Goal: Download file/media: Obtain a digital file from the website

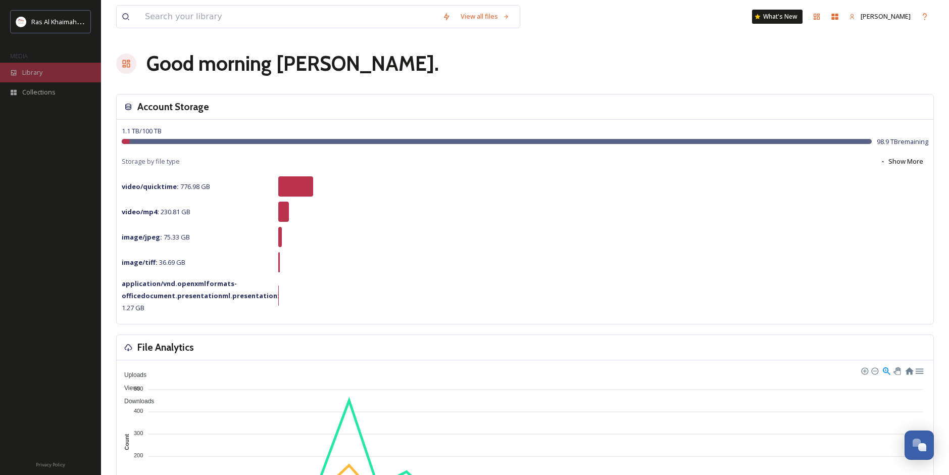
click at [37, 70] on span "Library" at bounding box center [32, 73] width 20 height 10
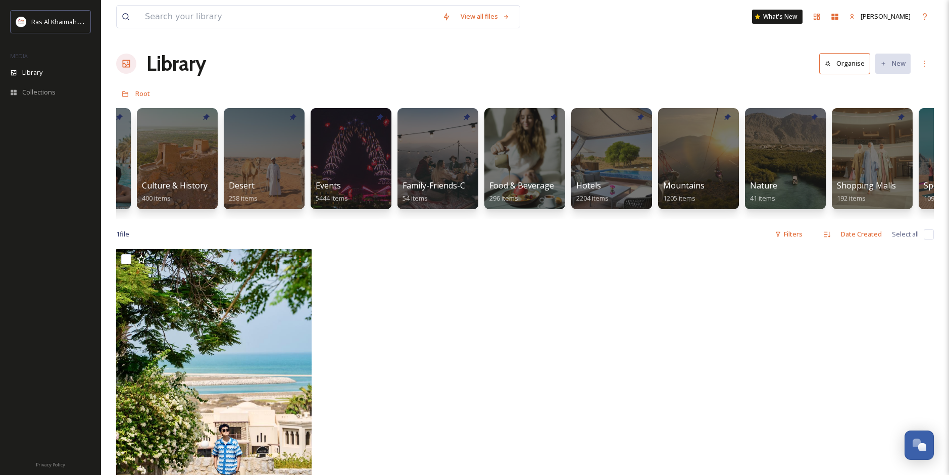
scroll to position [0, 88]
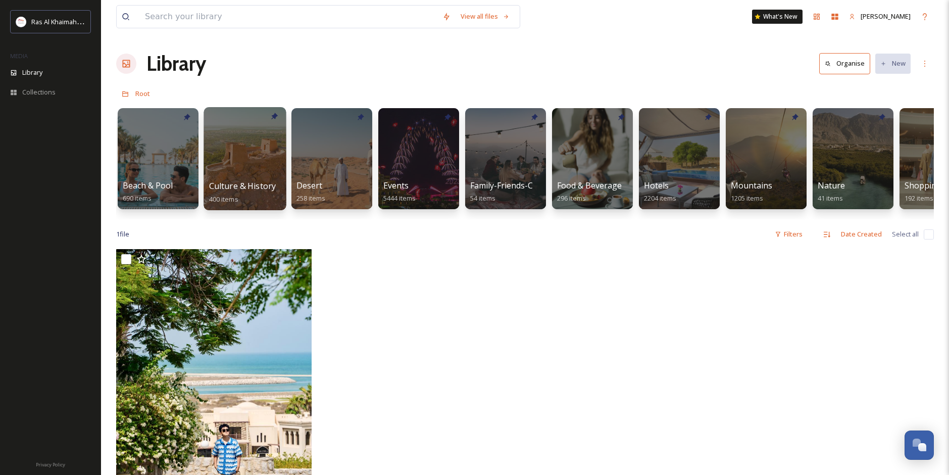
click at [257, 194] on div "Culture & History 400 items" at bounding box center [245, 192] width 72 height 25
click at [256, 182] on span "Culture & History" at bounding box center [242, 185] width 67 height 11
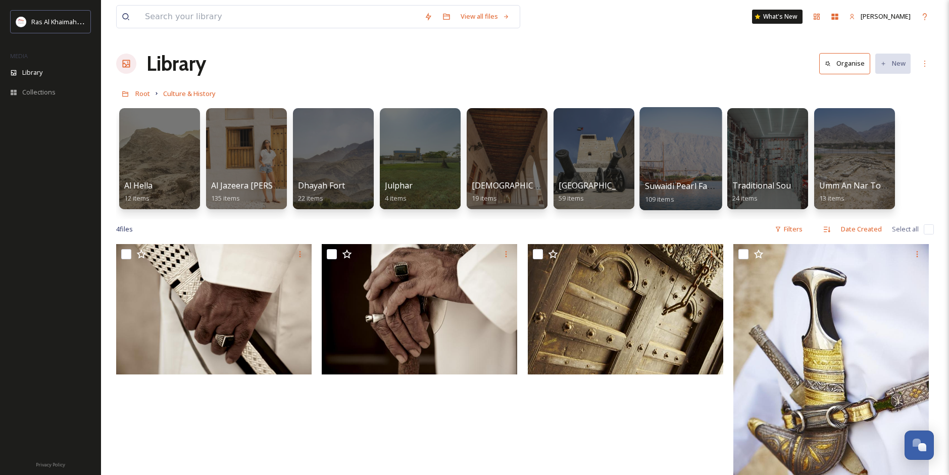
click at [663, 179] on div at bounding box center [680, 158] width 82 height 103
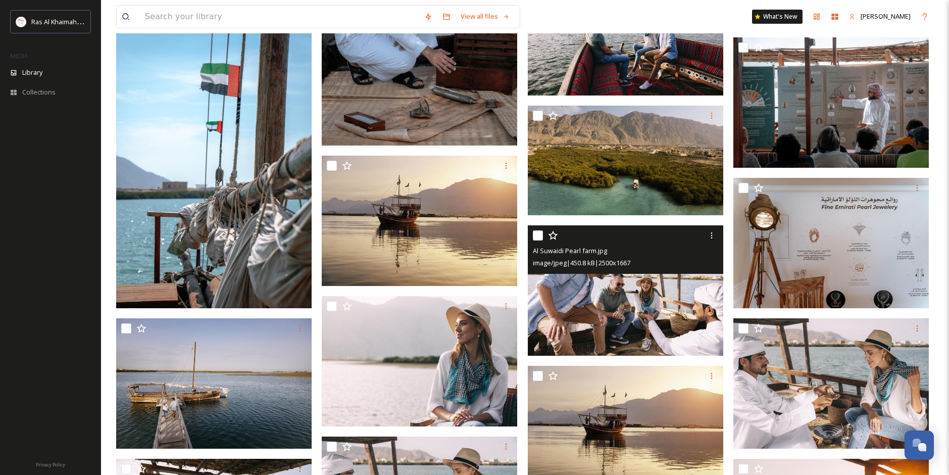
scroll to position [808, 0]
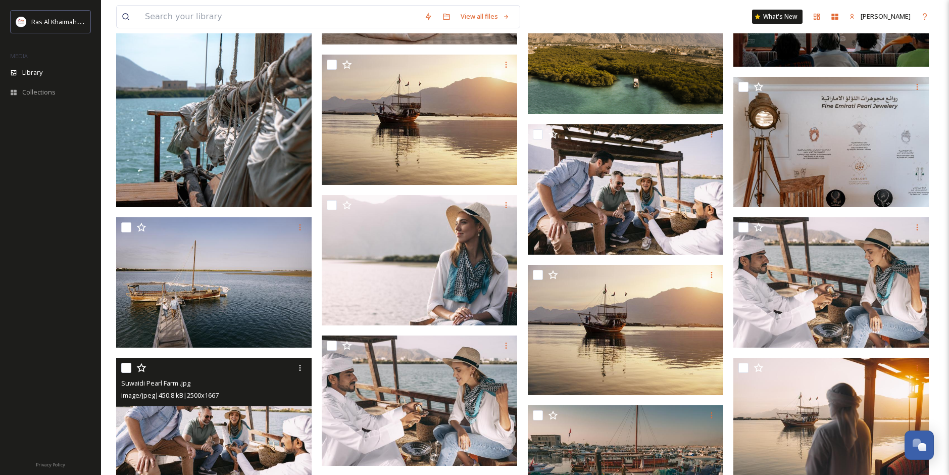
click at [207, 450] on img at bounding box center [213, 423] width 195 height 130
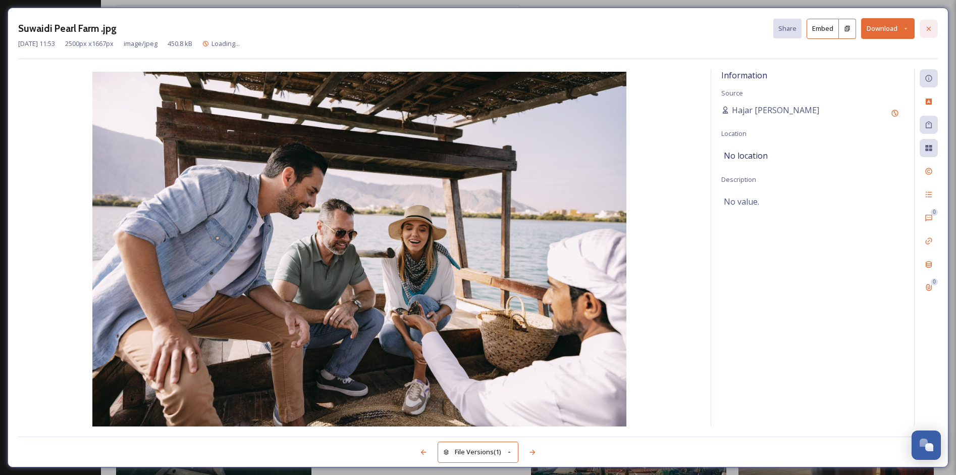
click at [930, 31] on icon at bounding box center [929, 29] width 8 height 8
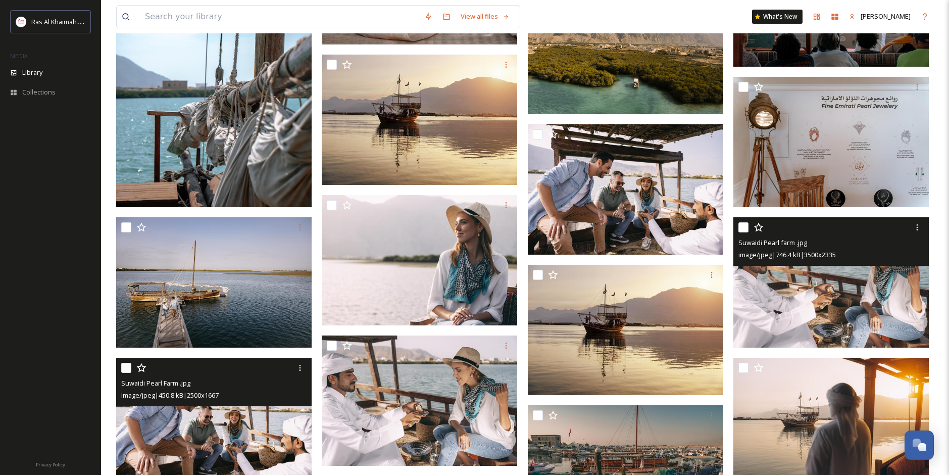
click at [858, 264] on div "Suwaidi Pearl farm .jpg image/jpeg | 746.4 kB | 3500 x 2335" at bounding box center [830, 241] width 195 height 48
click at [846, 306] on img at bounding box center [830, 282] width 195 height 130
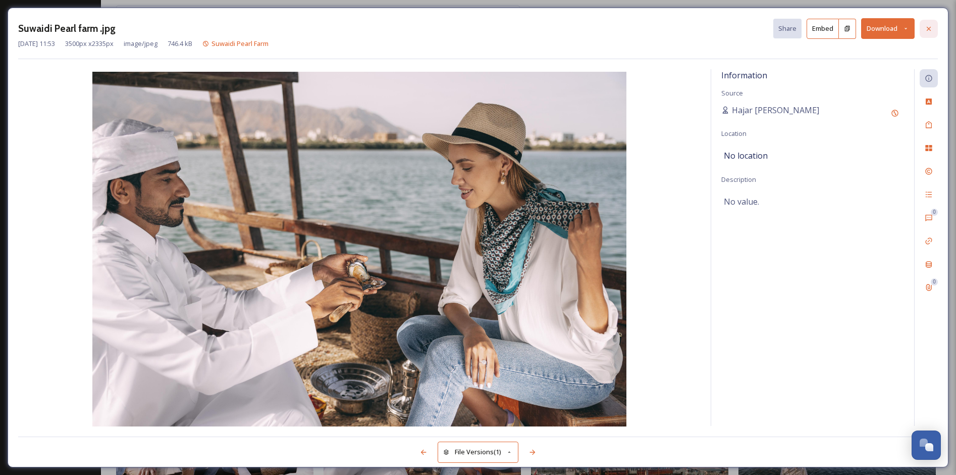
click at [934, 30] on div at bounding box center [929, 29] width 18 height 18
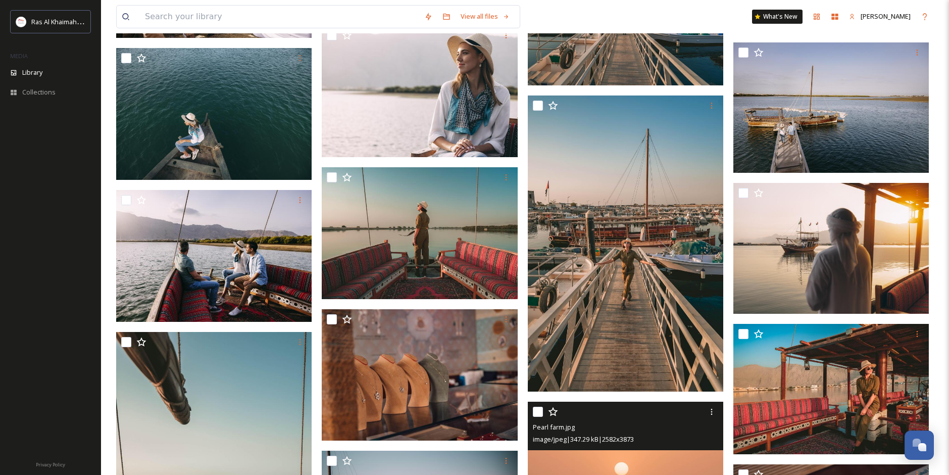
scroll to position [1060, 0]
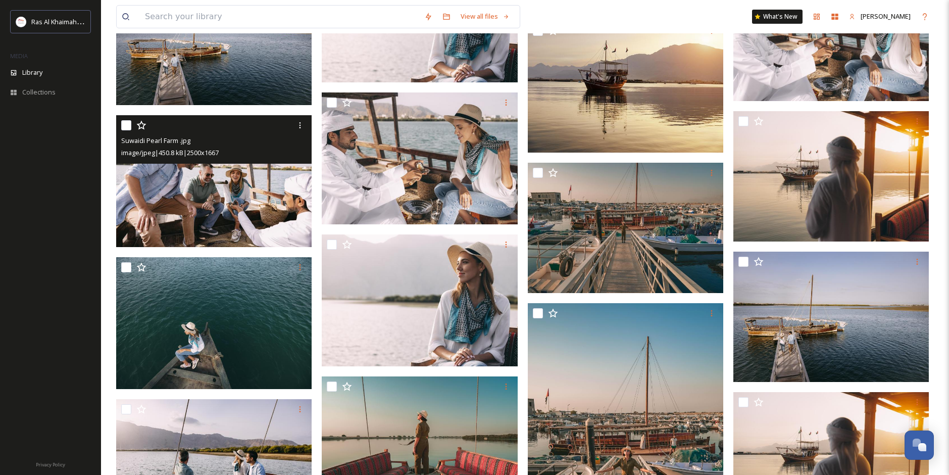
click at [249, 208] on img at bounding box center [214, 181] width 197 height 132
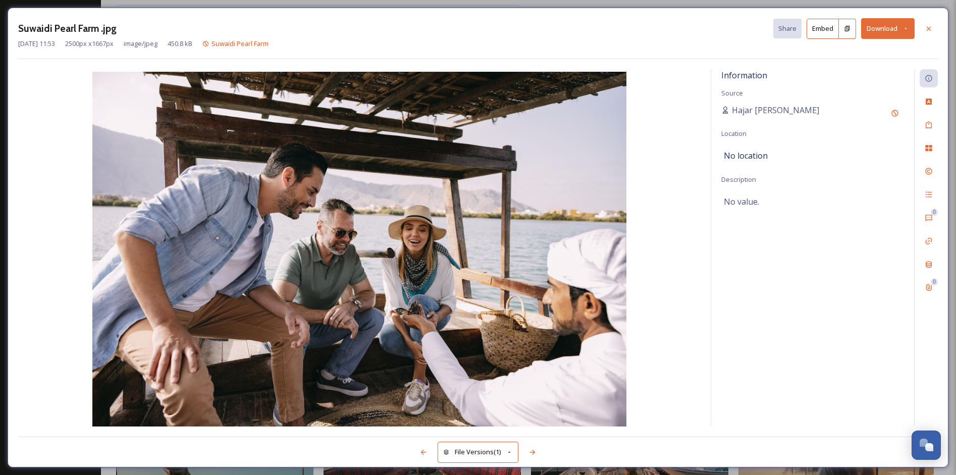
click at [901, 30] on button "Download" at bounding box center [889, 28] width 54 height 21
click at [883, 70] on span "Download Large (2000 x 1334)" at bounding box center [858, 72] width 89 height 10
click at [931, 26] on icon at bounding box center [929, 29] width 8 height 8
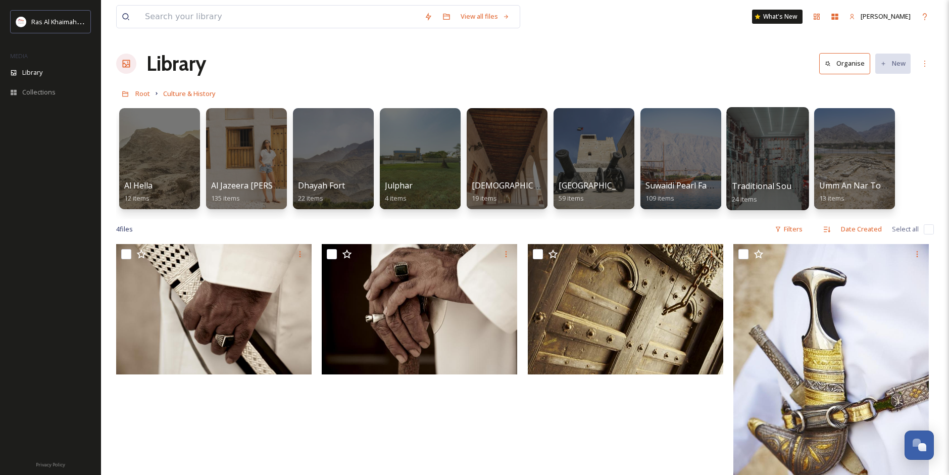
click at [775, 178] on div at bounding box center [767, 158] width 82 height 103
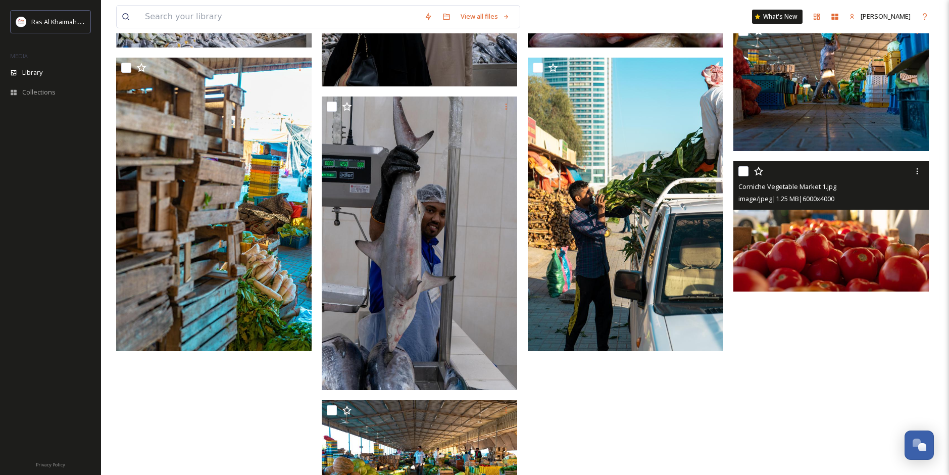
scroll to position [855, 0]
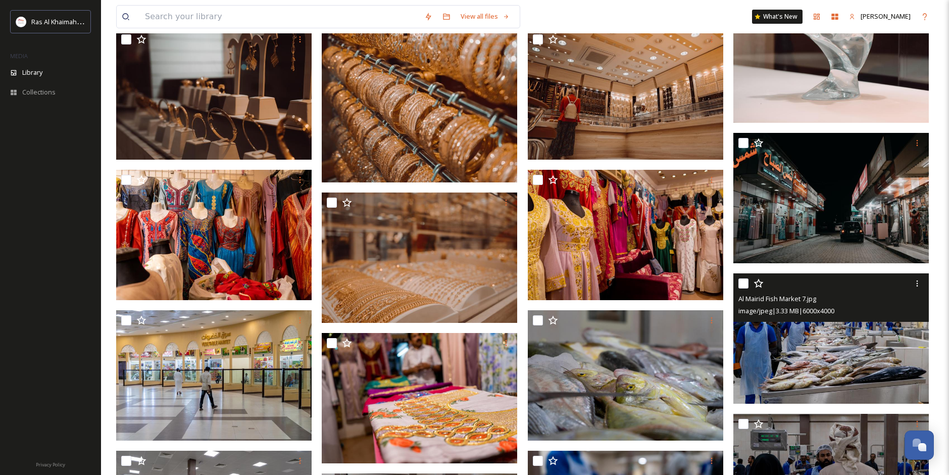
scroll to position [0, 0]
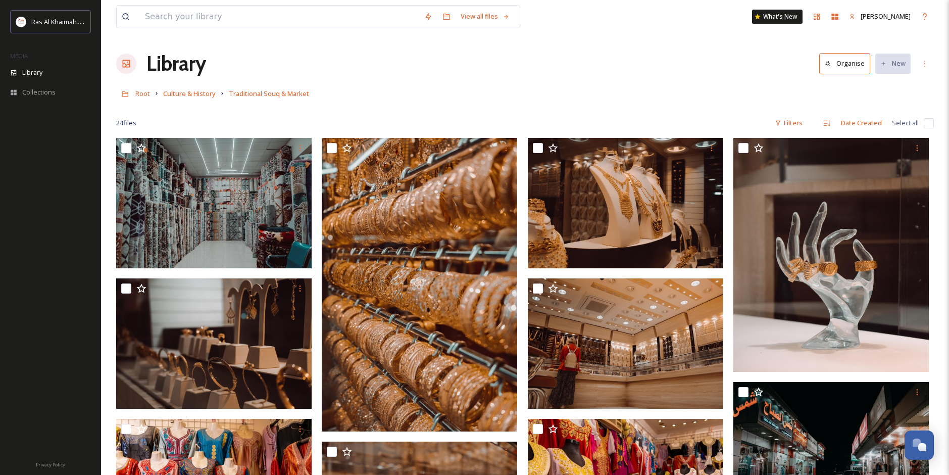
click at [502, 96] on div "Root Culture & History Traditional Souq & Market" at bounding box center [525, 93] width 818 height 19
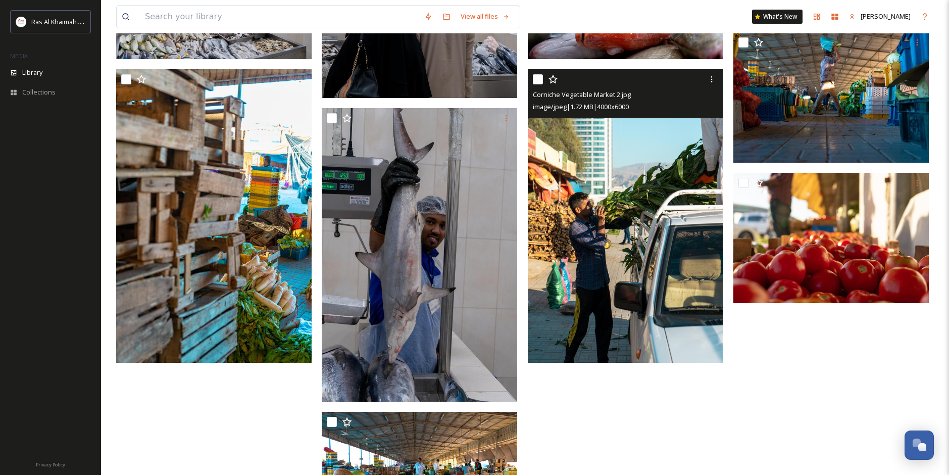
scroll to position [855, 0]
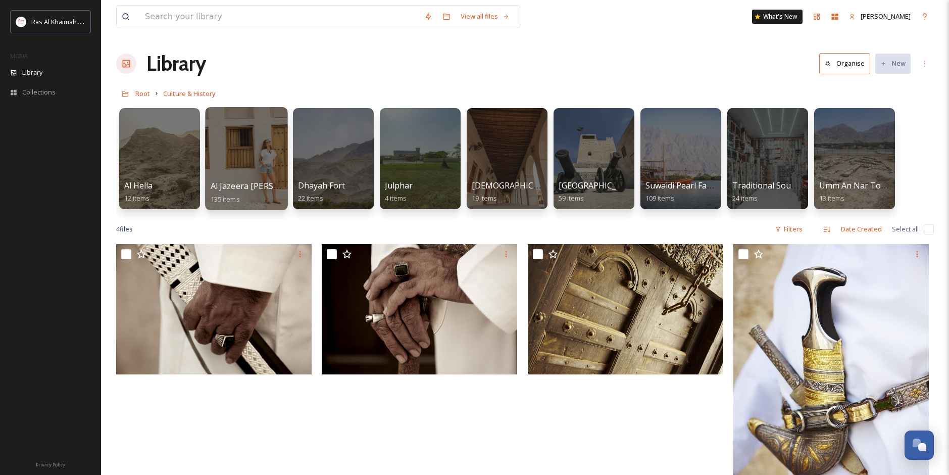
click at [233, 167] on div at bounding box center [246, 158] width 82 height 103
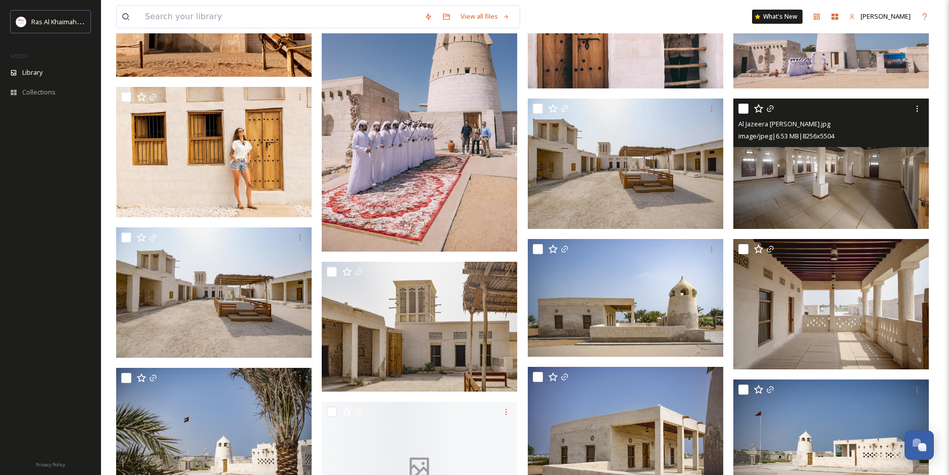
scroll to position [202, 0]
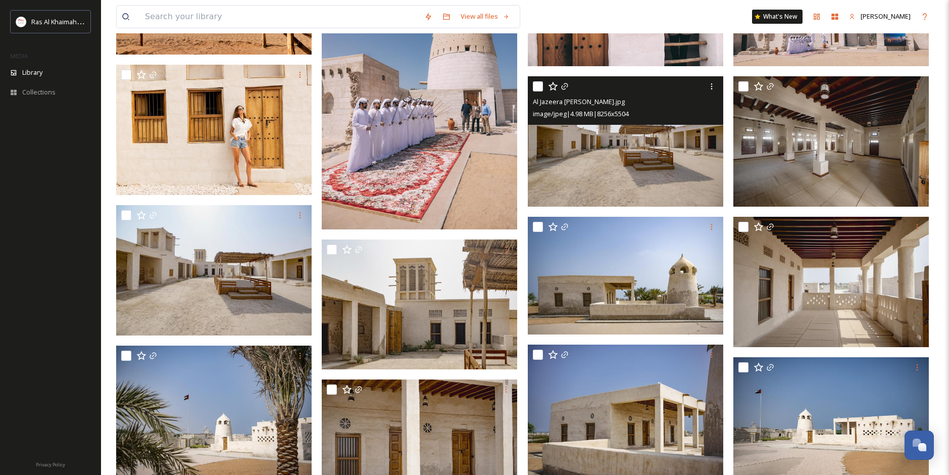
click at [602, 170] on img at bounding box center [625, 141] width 195 height 130
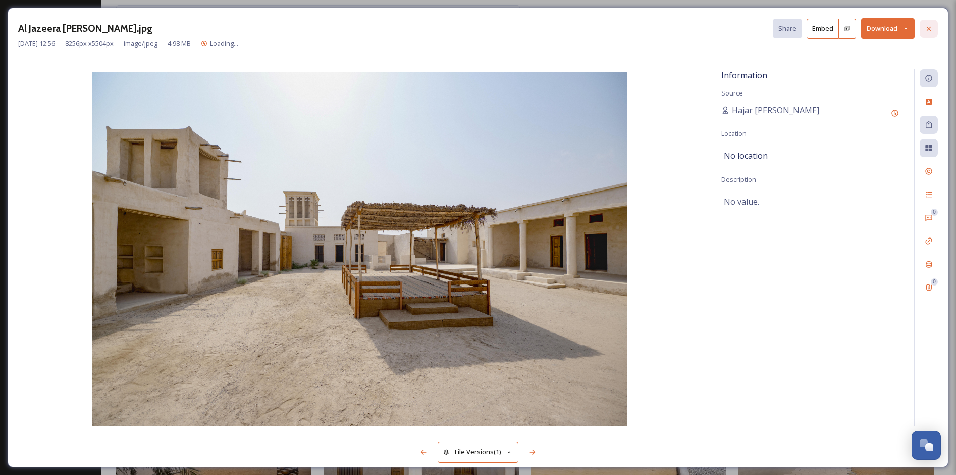
click at [924, 30] on div at bounding box center [929, 29] width 18 height 18
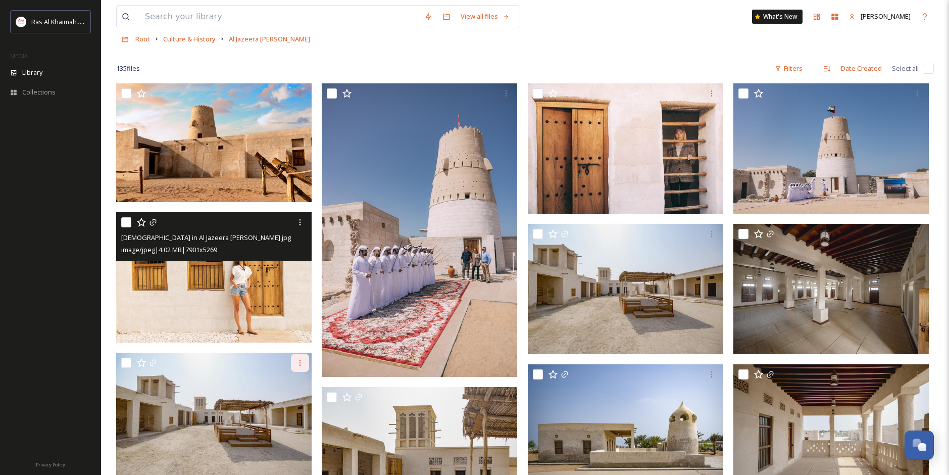
scroll to position [50, 0]
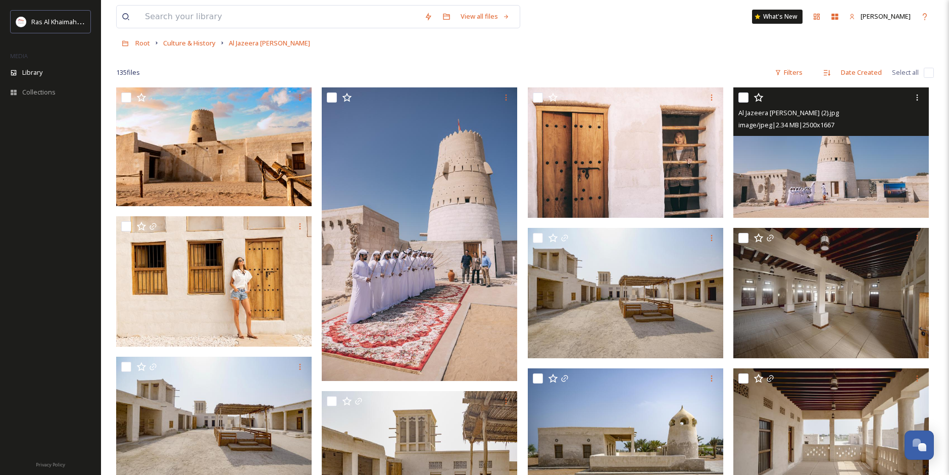
click at [805, 173] on img at bounding box center [830, 152] width 195 height 130
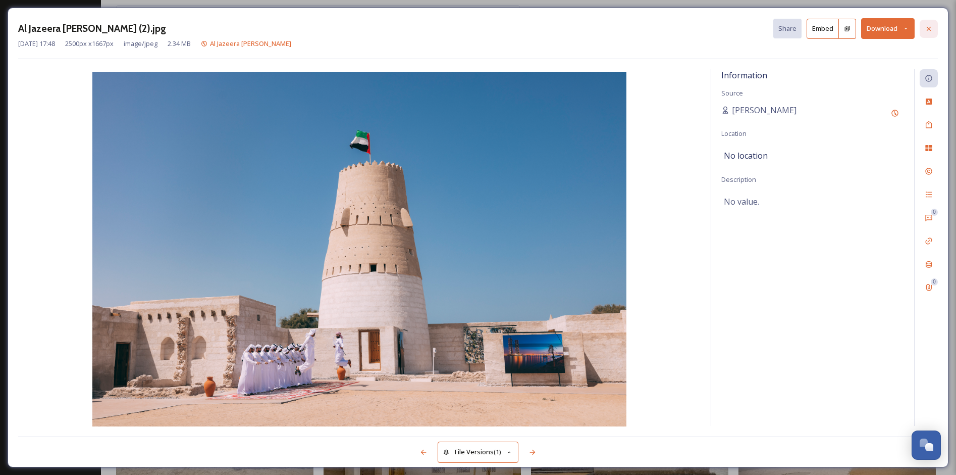
click at [931, 29] on icon at bounding box center [929, 29] width 8 height 8
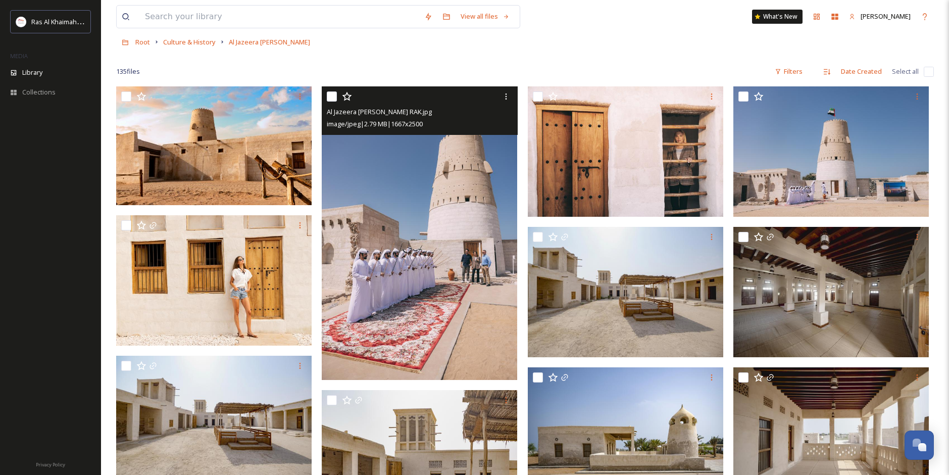
scroll to position [50, 0]
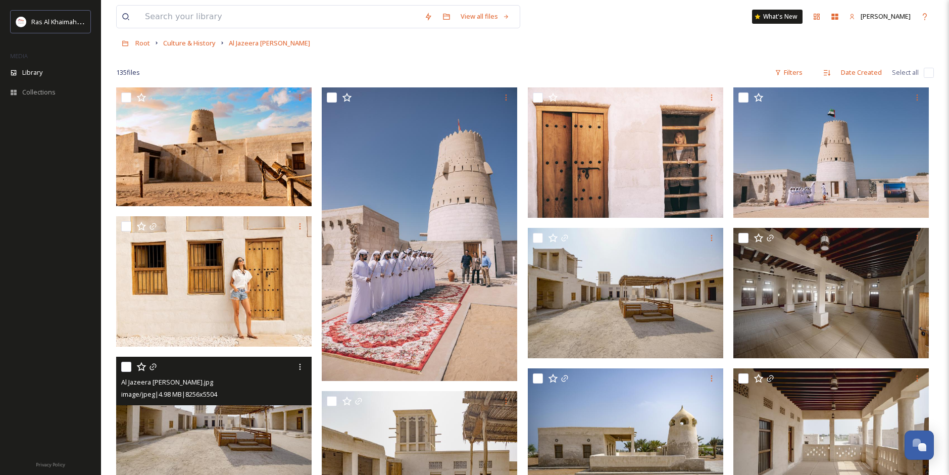
click at [207, 425] on img at bounding box center [213, 422] width 195 height 130
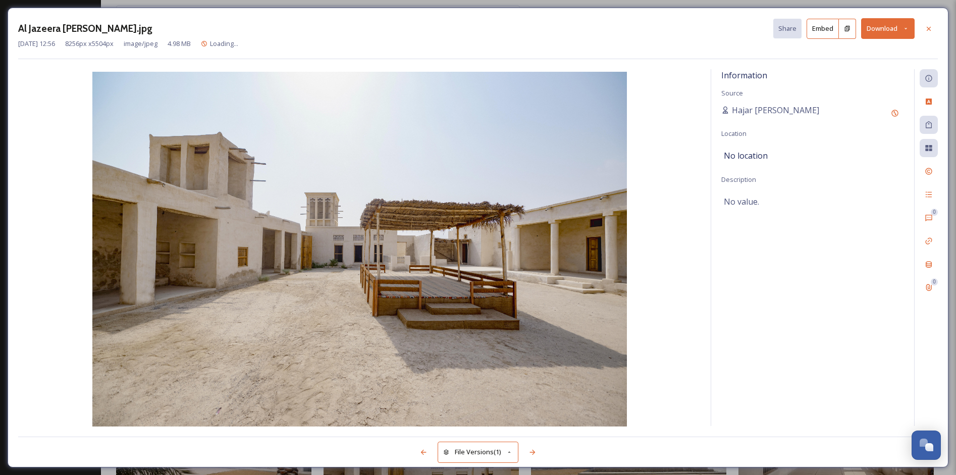
click at [897, 26] on button "Download" at bounding box center [889, 28] width 54 height 21
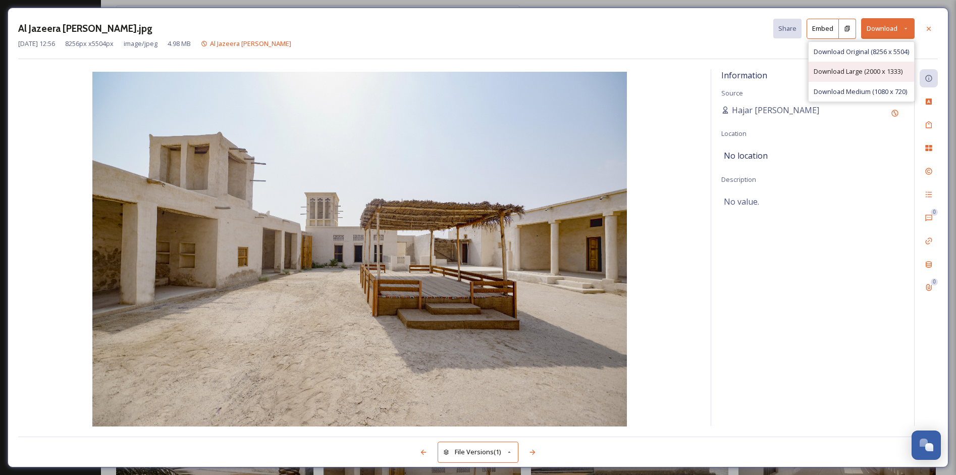
click at [867, 73] on span "Download Large (2000 x 1333)" at bounding box center [858, 72] width 89 height 10
click at [947, 4] on div "Al Jazeera [PERSON_NAME].jpg Share Embed Download [DATE] 12:56 8256 px x 5504 p…" at bounding box center [478, 237] width 956 height 475
click at [933, 32] on div at bounding box center [929, 29] width 18 height 18
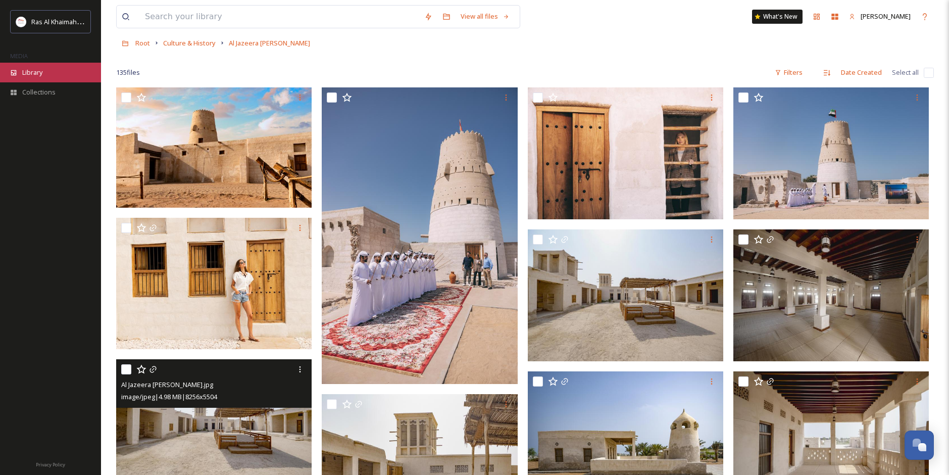
click at [31, 75] on span "Library" at bounding box center [32, 73] width 20 height 10
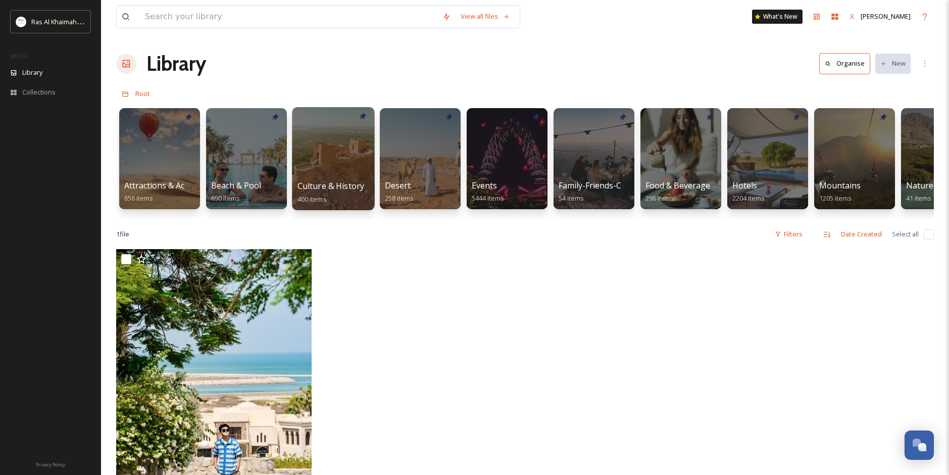
click at [361, 195] on div "Culture & History 400 items" at bounding box center [333, 192] width 72 height 25
click at [337, 180] on span "Culture & History" at bounding box center [330, 185] width 67 height 11
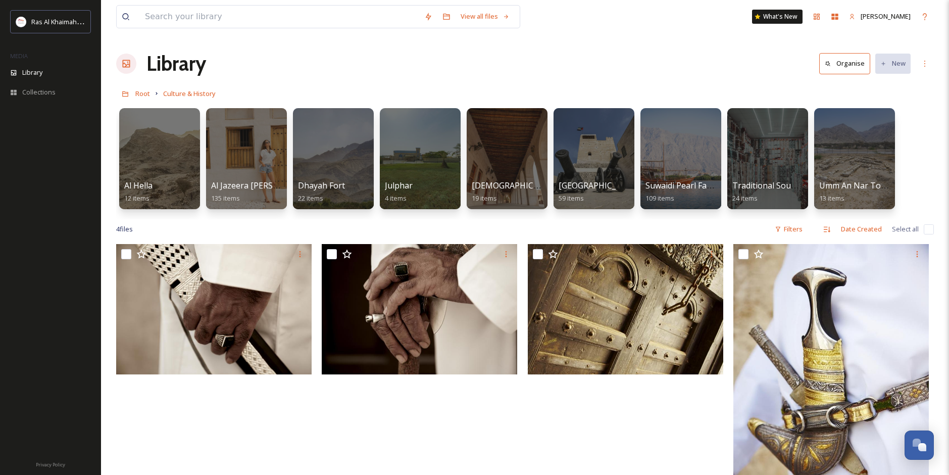
drag, startPoint x: 337, startPoint y: 180, endPoint x: 451, endPoint y: 223, distance: 121.3
click at [451, 223] on div "4 file s Filters Date Created Select all" at bounding box center [525, 229] width 818 height 20
click at [926, 233] on input "checkbox" at bounding box center [929, 229] width 10 height 10
checkbox input "true"
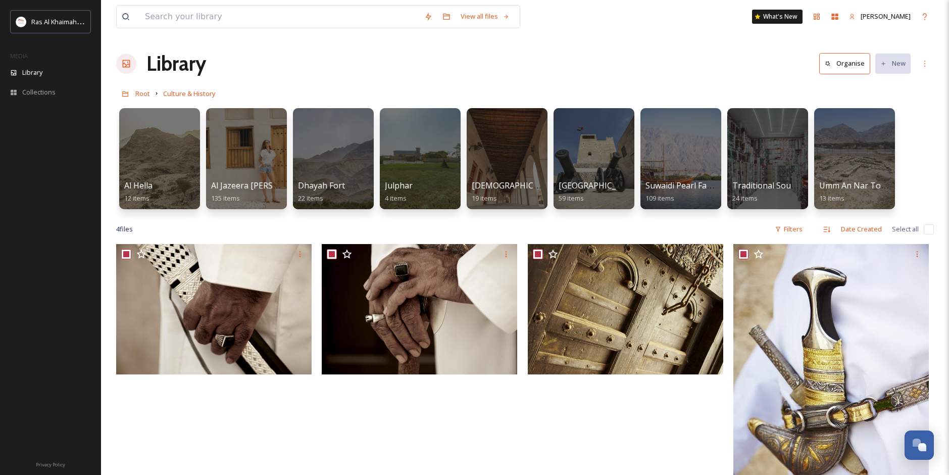
checkbox input "true"
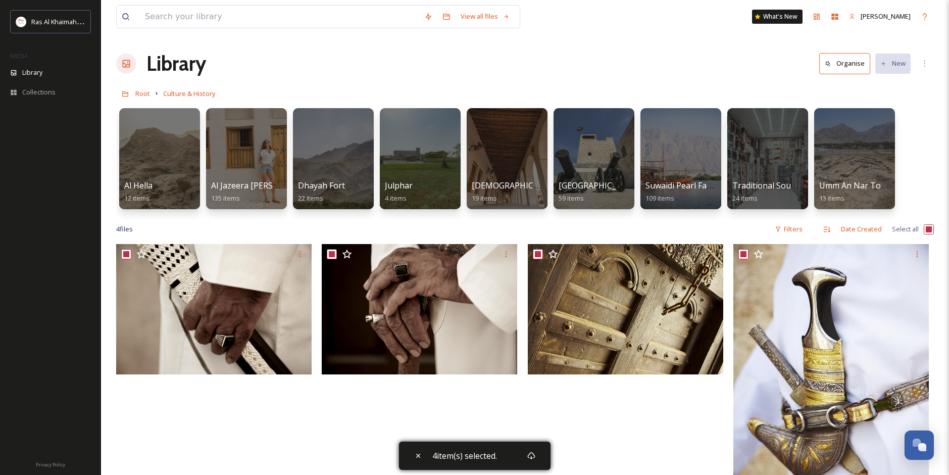
click at [926, 233] on input "checkbox" at bounding box center [929, 229] width 10 height 10
checkbox input "false"
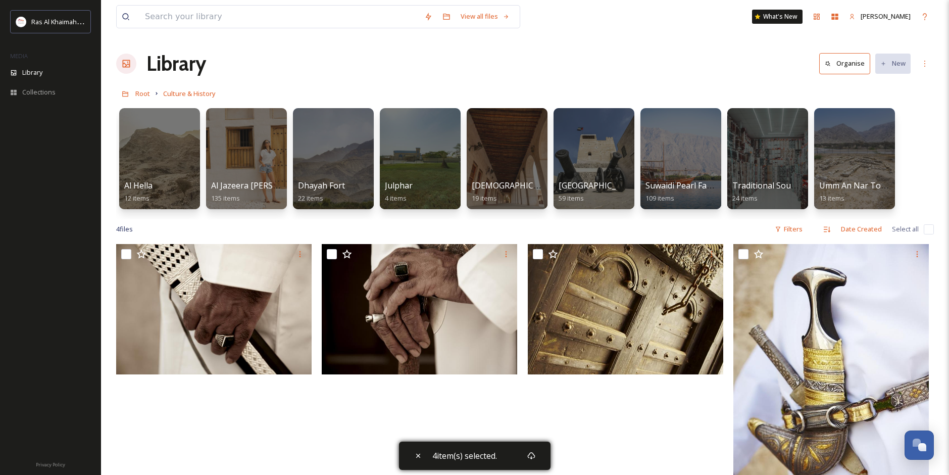
checkbox input "false"
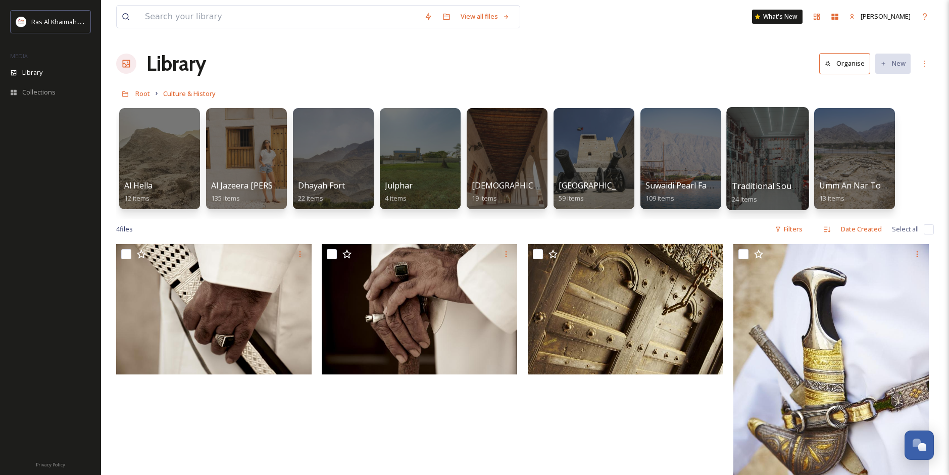
click at [780, 184] on span "Traditional Souq & Market" at bounding box center [783, 185] width 103 height 11
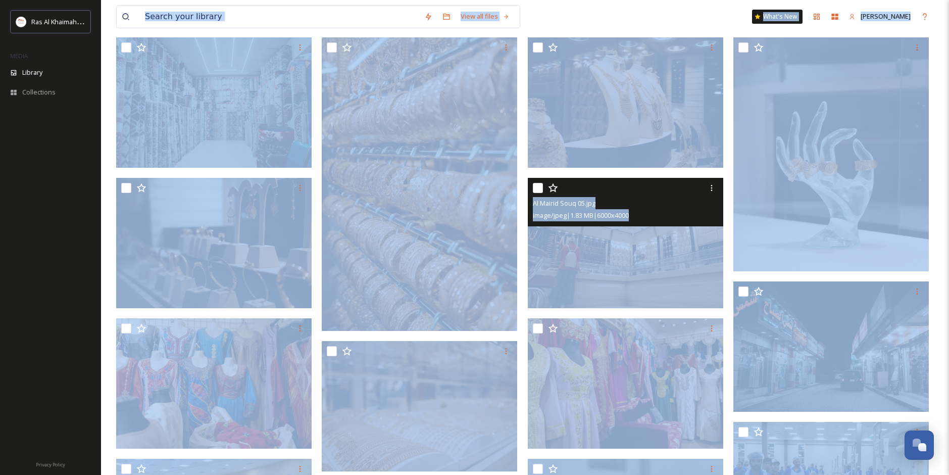
scroll to position [101, 0]
click at [571, 218] on span "image/jpeg | 1.83 MB | 6000 x 4000" at bounding box center [581, 214] width 96 height 9
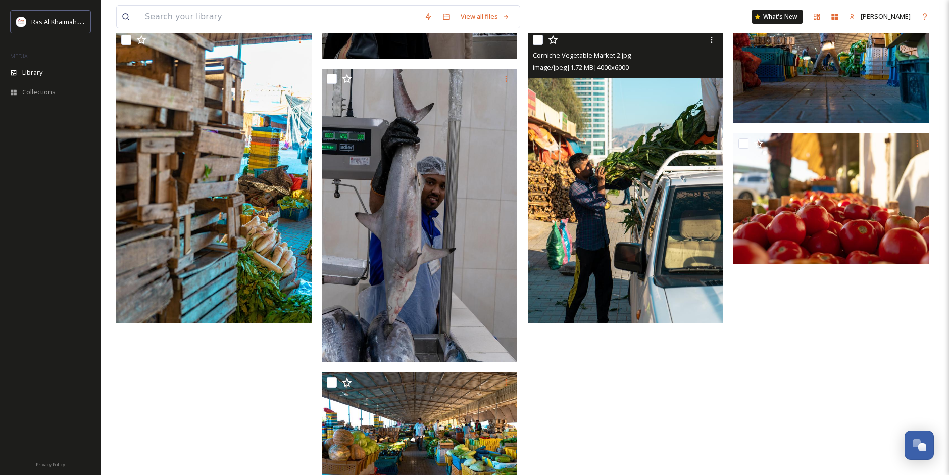
scroll to position [855, 0]
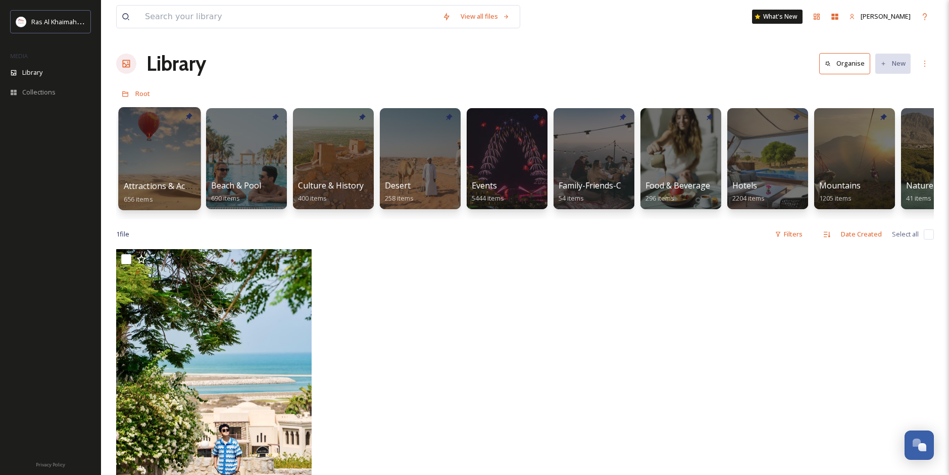
click at [151, 172] on div at bounding box center [159, 158] width 82 height 103
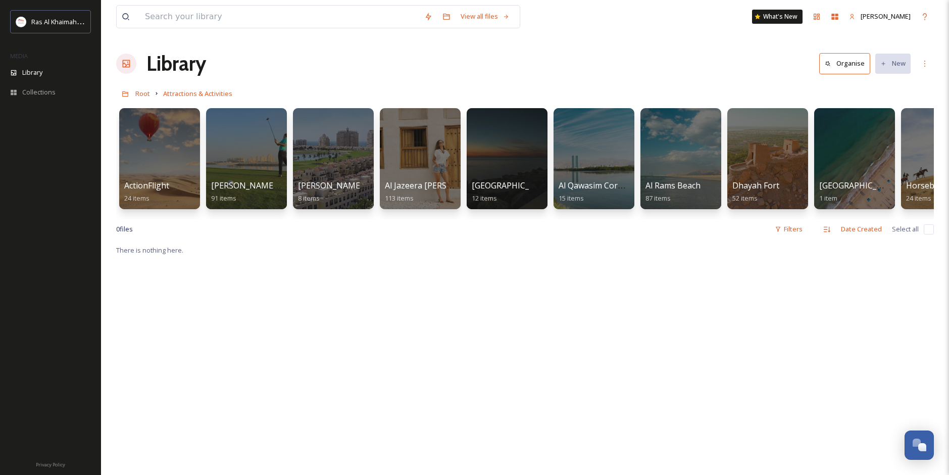
click at [528, 271] on div "There is nothing here." at bounding box center [525, 481] width 818 height 475
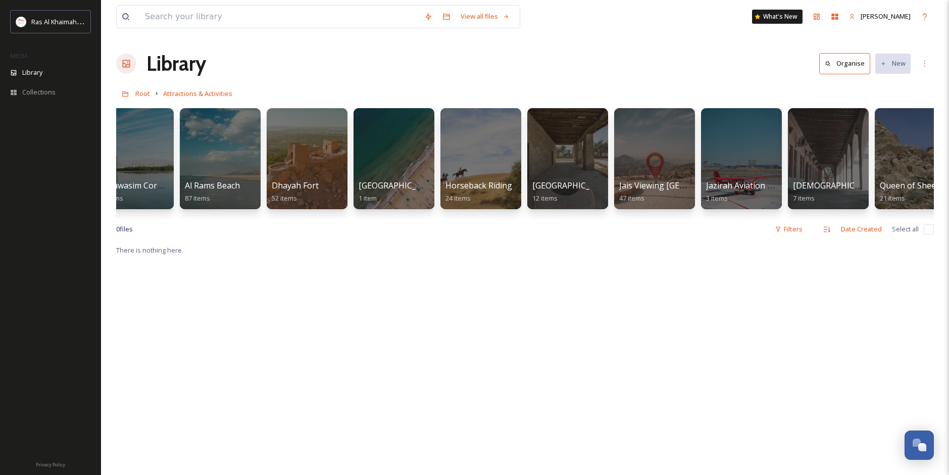
scroll to position [0, 787]
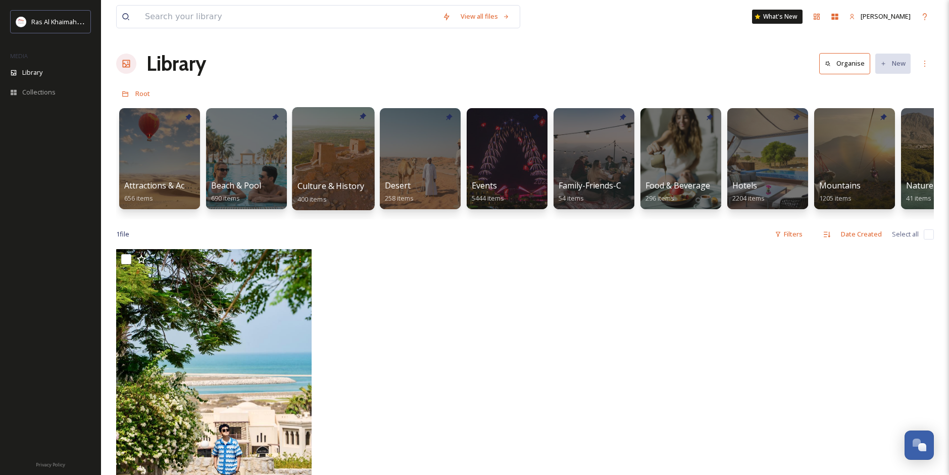
click at [332, 176] on div at bounding box center [333, 158] width 82 height 103
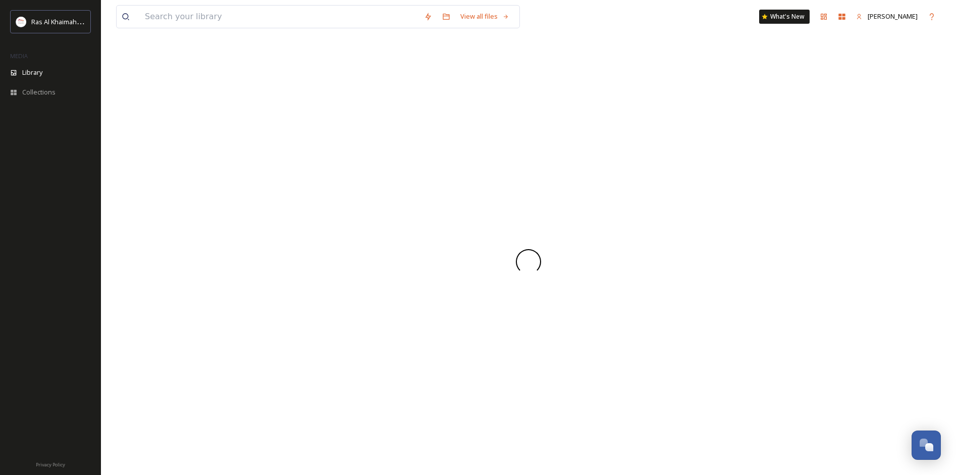
click at [332, 176] on div at bounding box center [528, 261] width 825 height 426
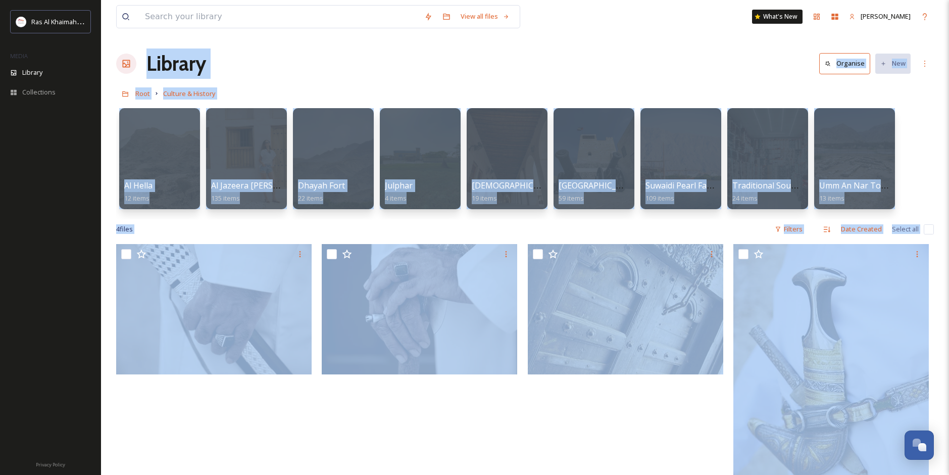
drag, startPoint x: 294, startPoint y: 89, endPoint x: 281, endPoint y: 120, distance: 33.7
click at [294, 89] on div "Root Culture & History" at bounding box center [525, 93] width 818 height 19
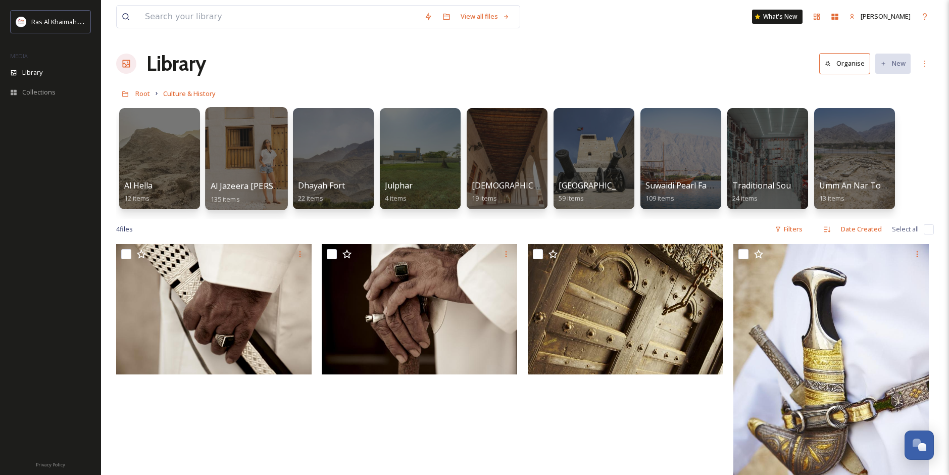
click at [246, 167] on div at bounding box center [246, 158] width 82 height 103
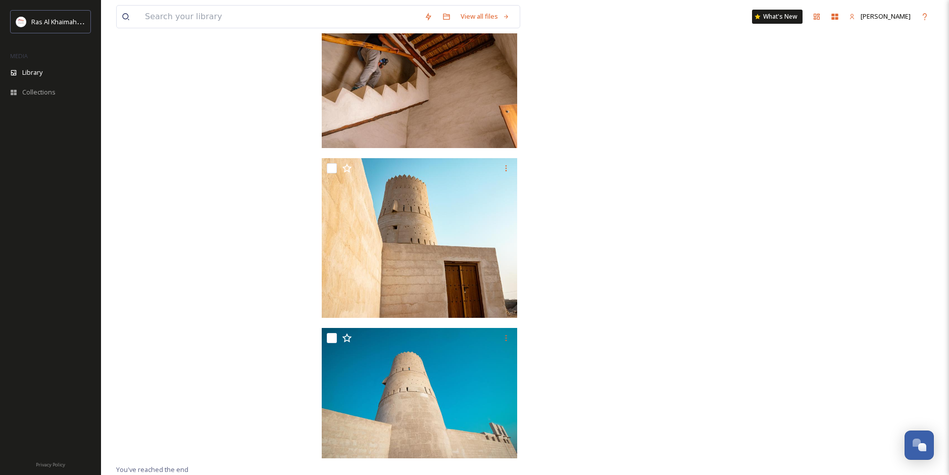
scroll to position [5689, 0]
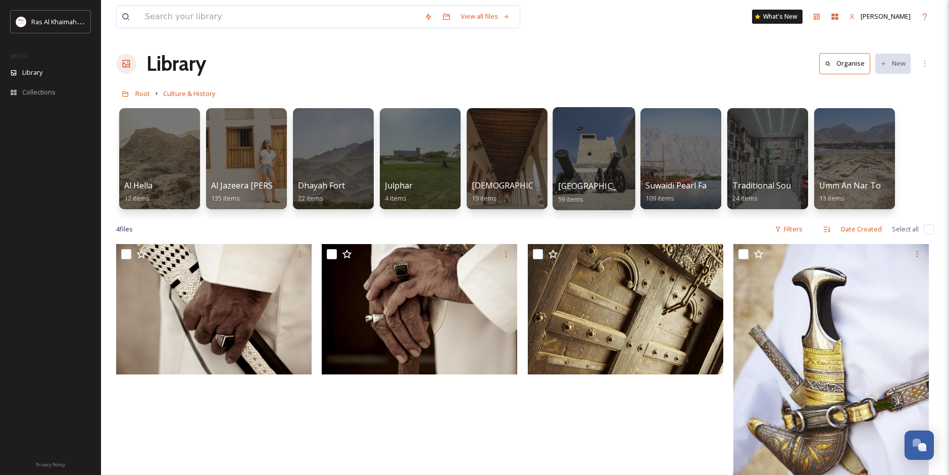
click at [573, 177] on div at bounding box center [593, 158] width 82 height 103
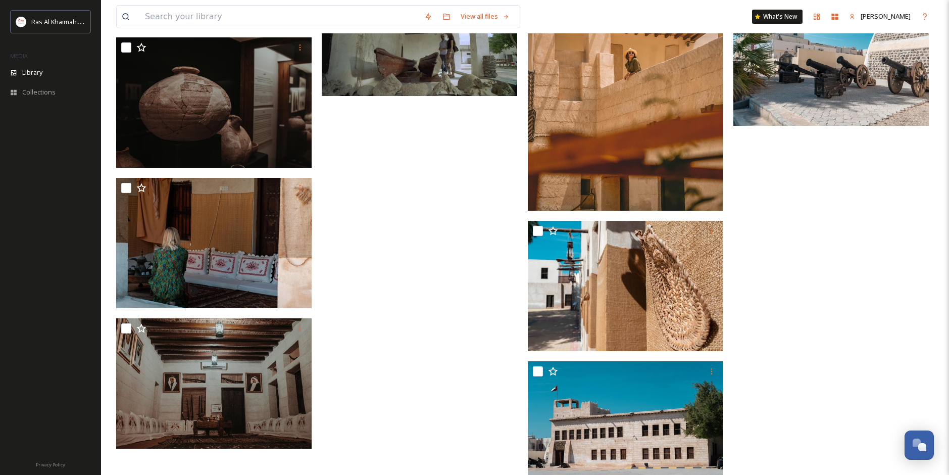
scroll to position [2828, 0]
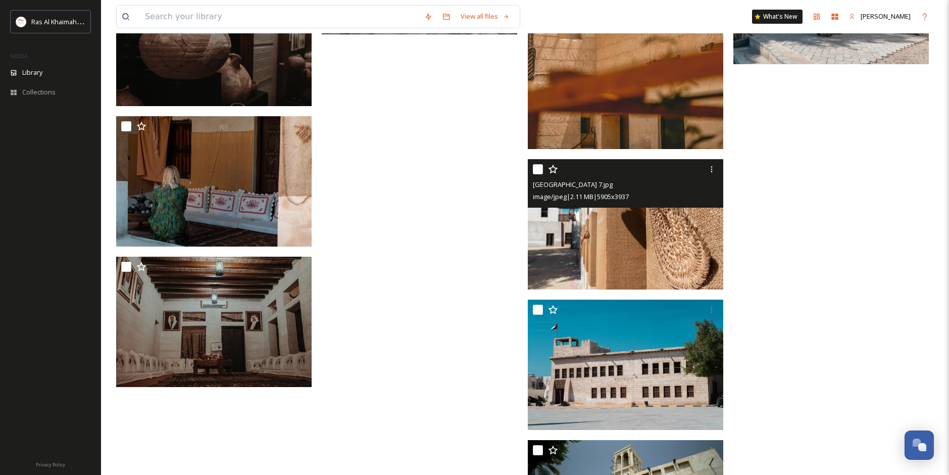
click at [648, 226] on img at bounding box center [625, 224] width 195 height 130
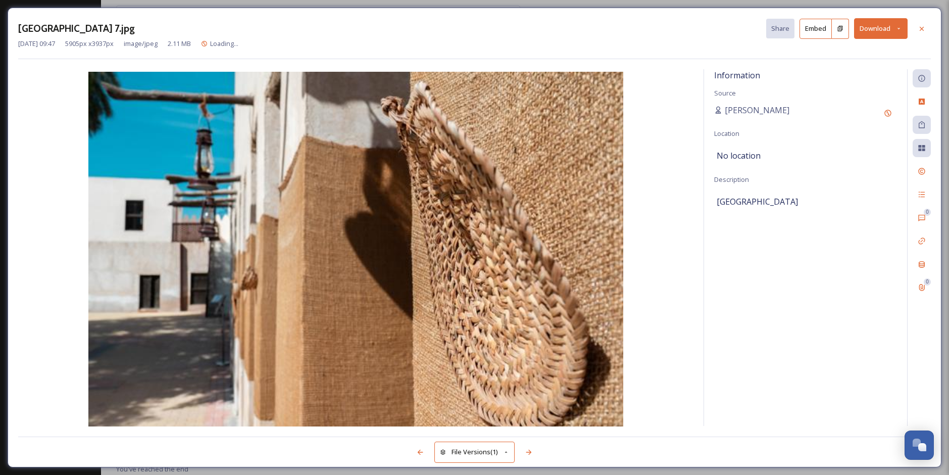
scroll to position [2768, 0]
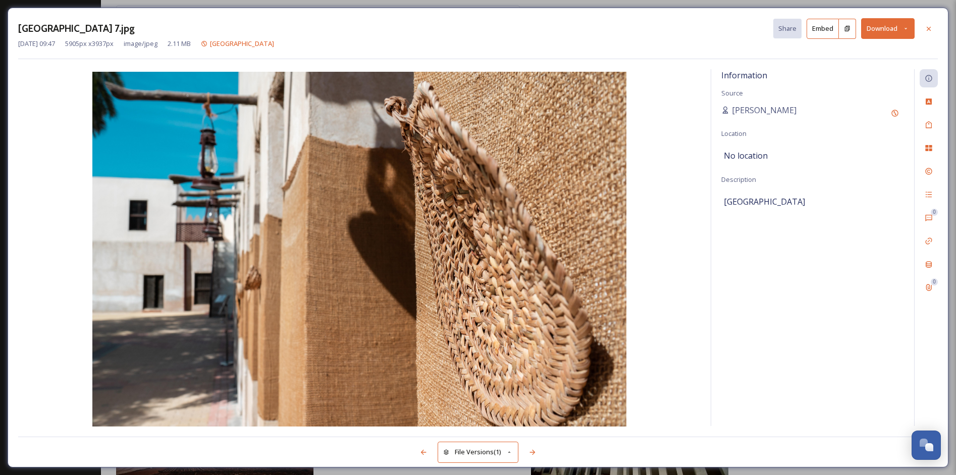
click at [893, 26] on button "Download" at bounding box center [889, 28] width 54 height 21
click at [878, 69] on span "Download Large (2000 x 1333)" at bounding box center [858, 72] width 89 height 10
click at [723, 4] on div "[GEOGRAPHIC_DATA] 7.jpg Share Embed [DATE] 09:47 5905 px x 3937 px image/jpeg 2…" at bounding box center [478, 237] width 956 height 475
click at [932, 28] on icon at bounding box center [929, 29] width 8 height 8
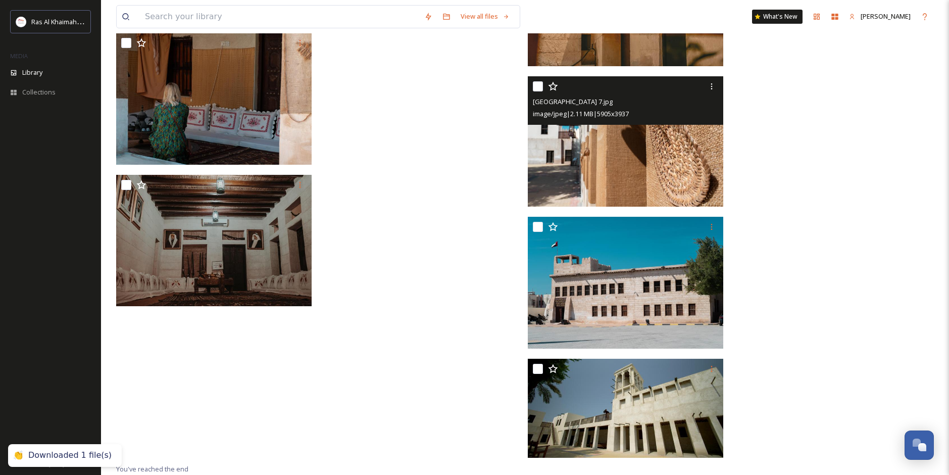
scroll to position [2938, 0]
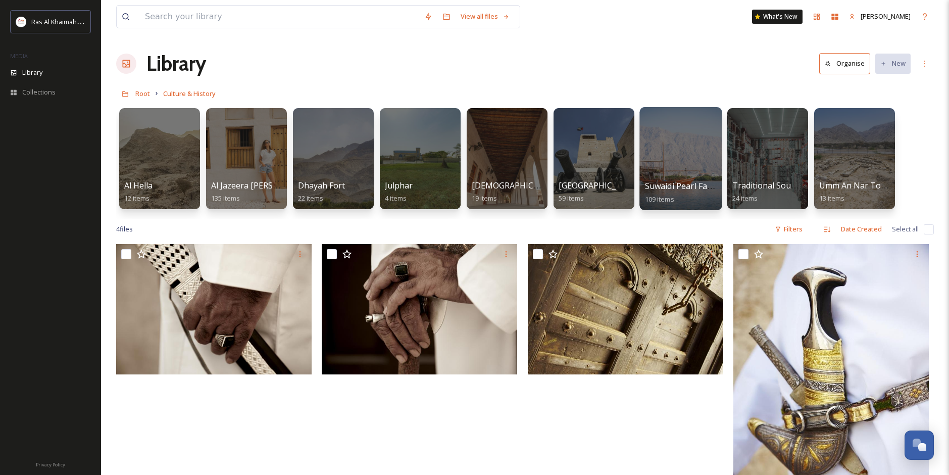
click at [672, 192] on div "Suwaidi Pearl Farm 109 items" at bounding box center [681, 192] width 72 height 25
click at [677, 175] on div at bounding box center [680, 158] width 82 height 103
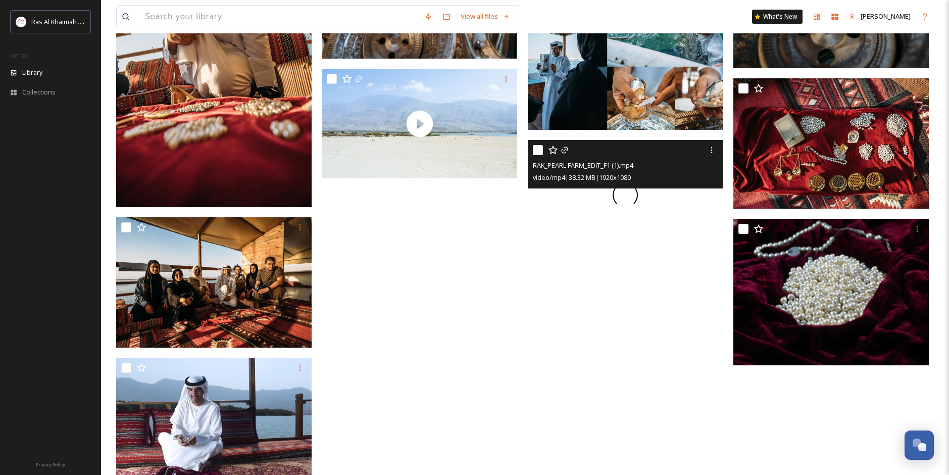
scroll to position [4613, 0]
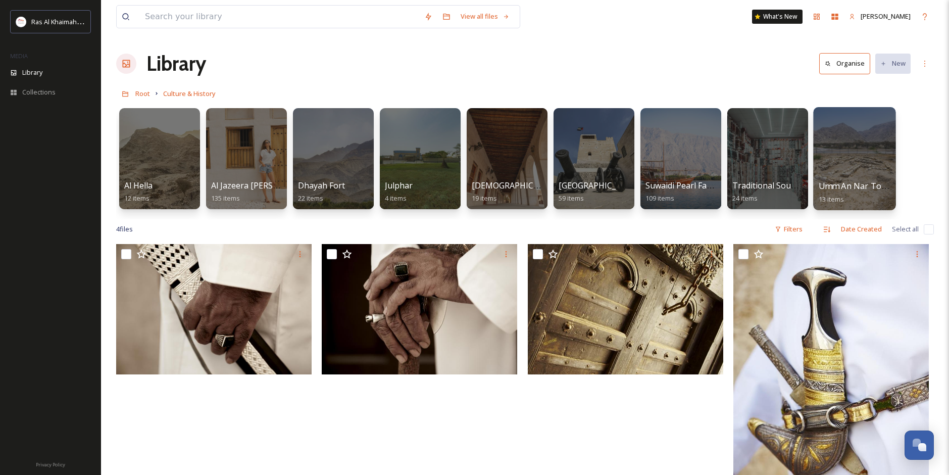
click at [849, 167] on div at bounding box center [854, 158] width 82 height 103
click at [145, 98] on span "Root" at bounding box center [142, 93] width 15 height 9
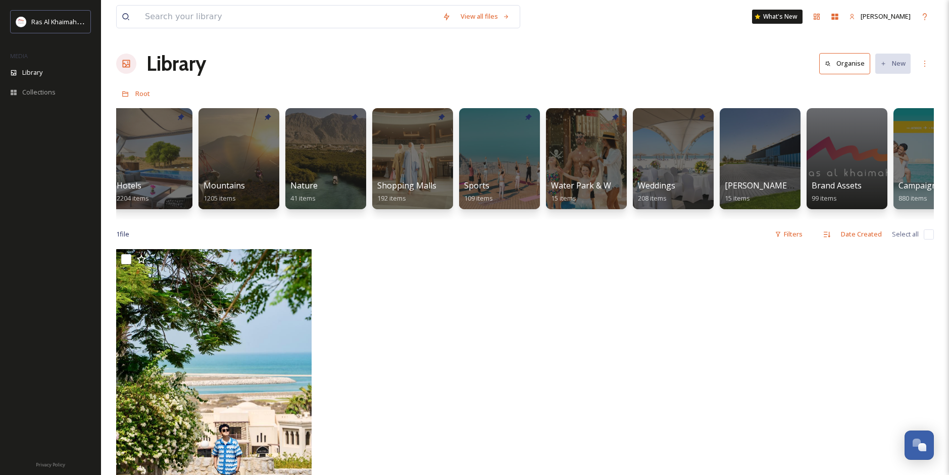
scroll to position [0, 684]
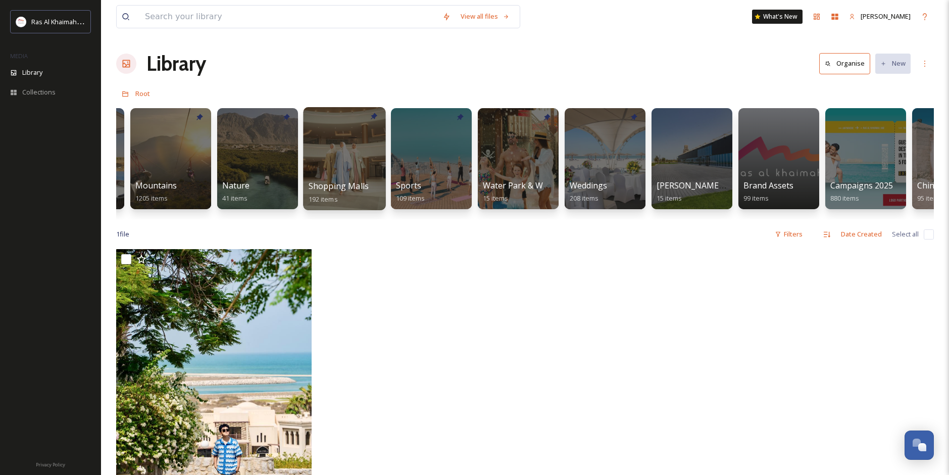
click at [346, 161] on div at bounding box center [344, 158] width 82 height 103
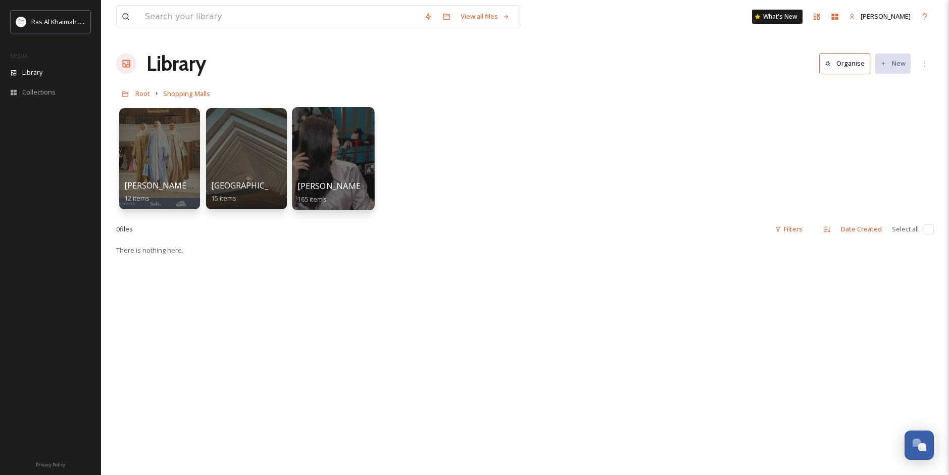
click at [366, 182] on div "[PERSON_NAME] & [PERSON_NAME] 165 items" at bounding box center [333, 192] width 72 height 25
click at [327, 184] on span "[PERSON_NAME] & Guy" at bounding box center [342, 185] width 91 height 11
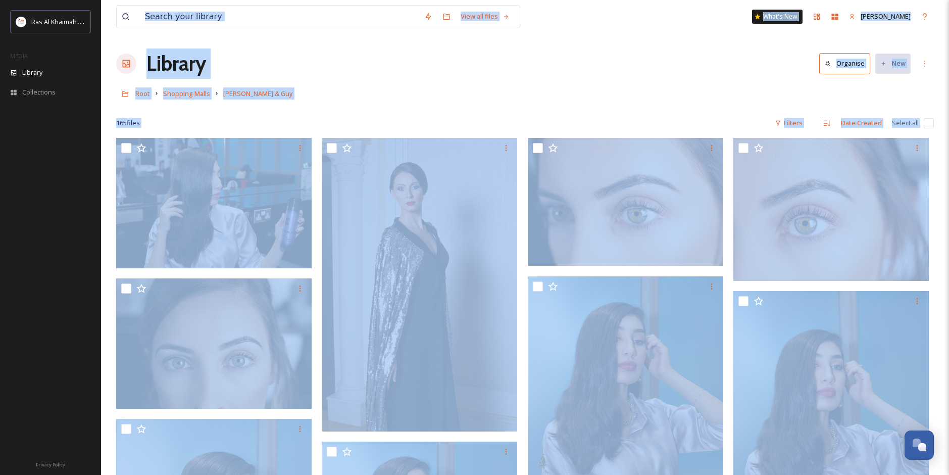
click at [386, 112] on div at bounding box center [525, 108] width 818 height 10
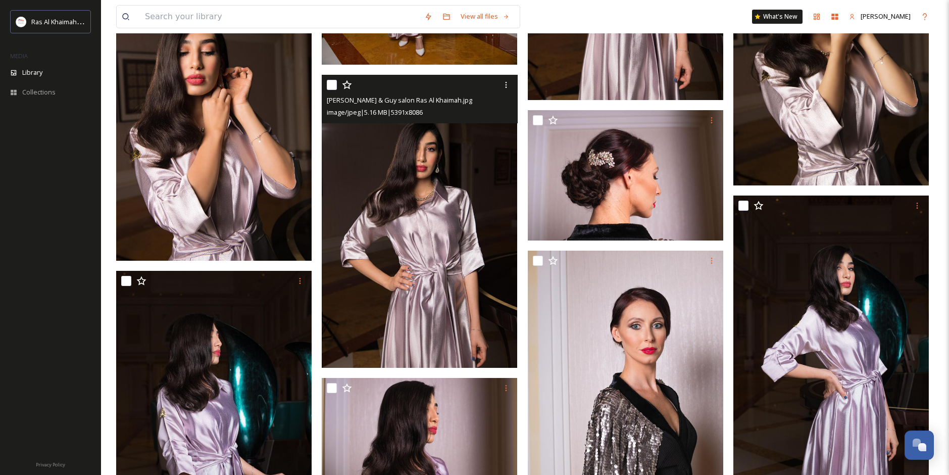
scroll to position [2513, 0]
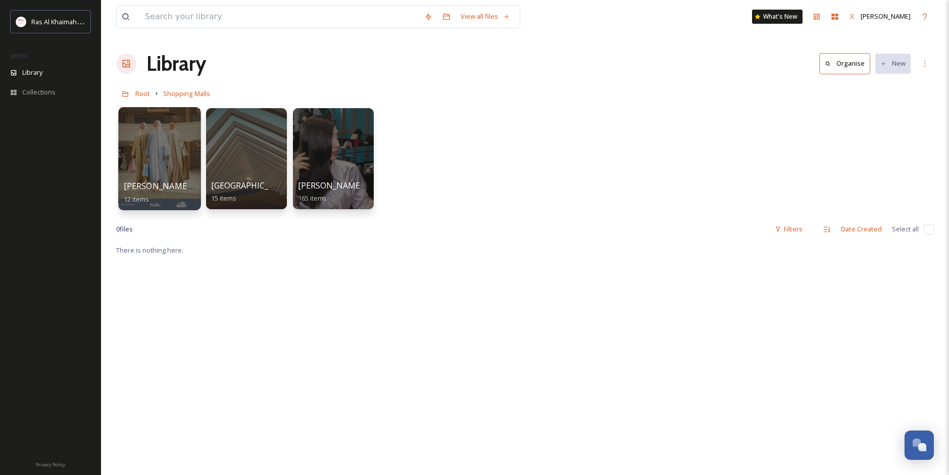
click at [143, 172] on div at bounding box center [159, 158] width 82 height 103
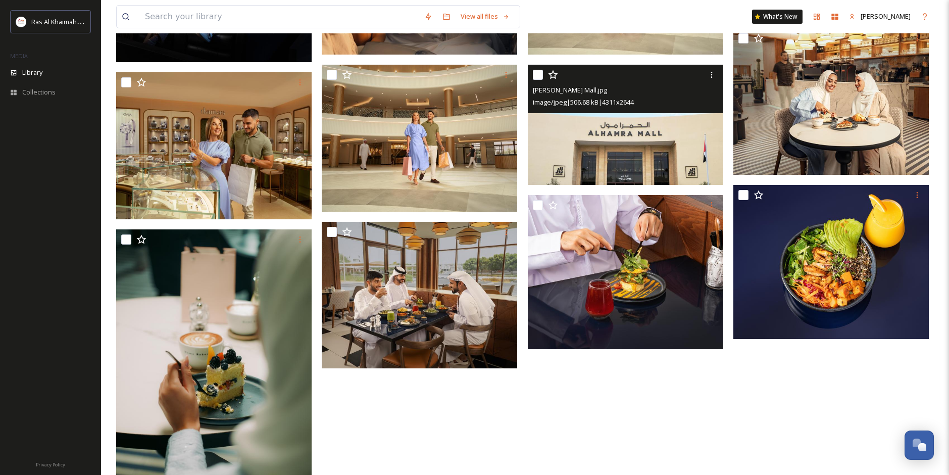
scroll to position [294, 0]
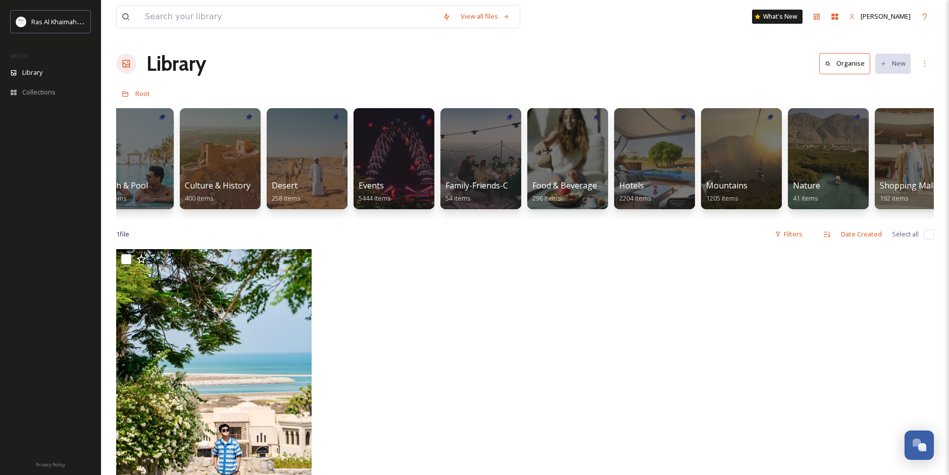
scroll to position [0, 25]
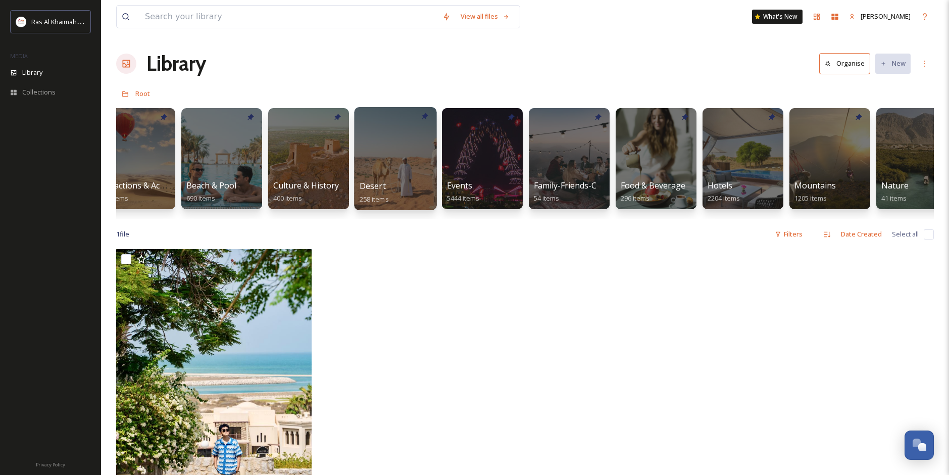
click at [401, 191] on div "Desert 258 items" at bounding box center [396, 192] width 72 height 25
click at [397, 182] on div "Desert 258 items" at bounding box center [396, 192] width 72 height 25
click at [481, 234] on div "1 file Filters Date Created Select all" at bounding box center [525, 234] width 818 height 20
click at [408, 182] on div "Desert 258 items" at bounding box center [396, 192] width 72 height 25
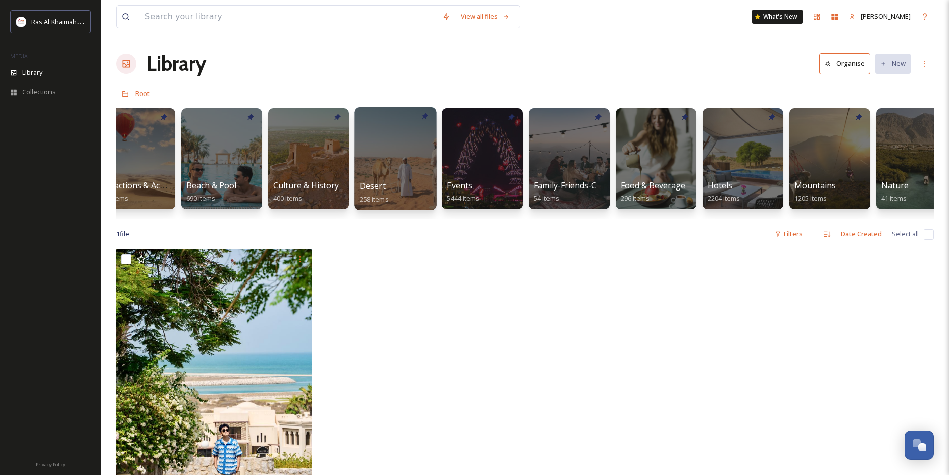
click at [408, 182] on div "Desert 258 items" at bounding box center [396, 192] width 72 height 25
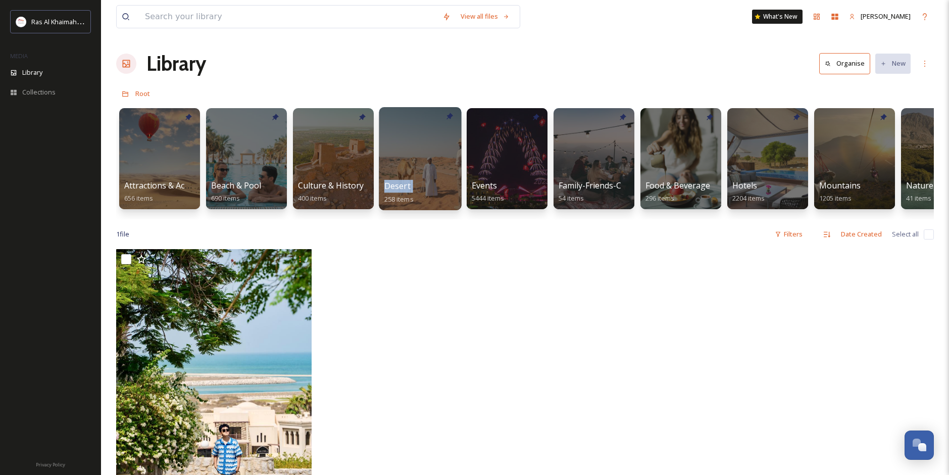
click at [407, 184] on span "Desert" at bounding box center [397, 185] width 26 height 11
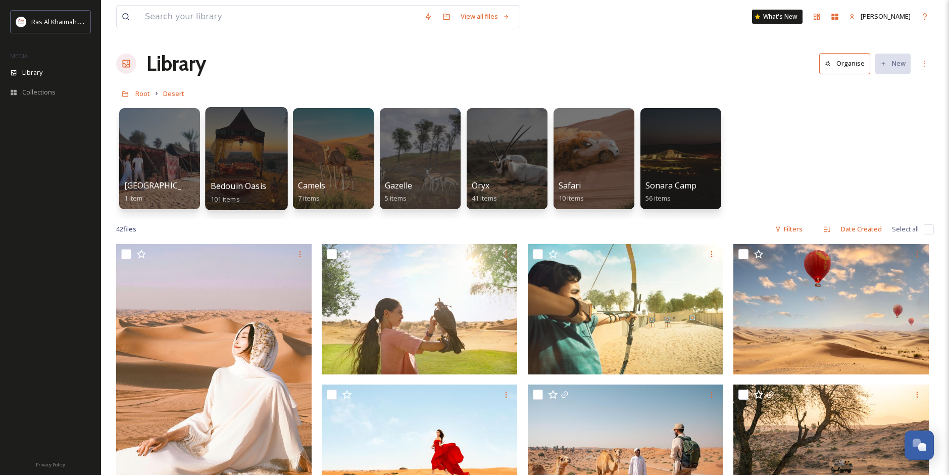
click at [246, 180] on div "Bedouin Oasis 101 items" at bounding box center [247, 192] width 72 height 25
click at [252, 182] on span "Bedouin Oasis" at bounding box center [239, 185] width 56 height 11
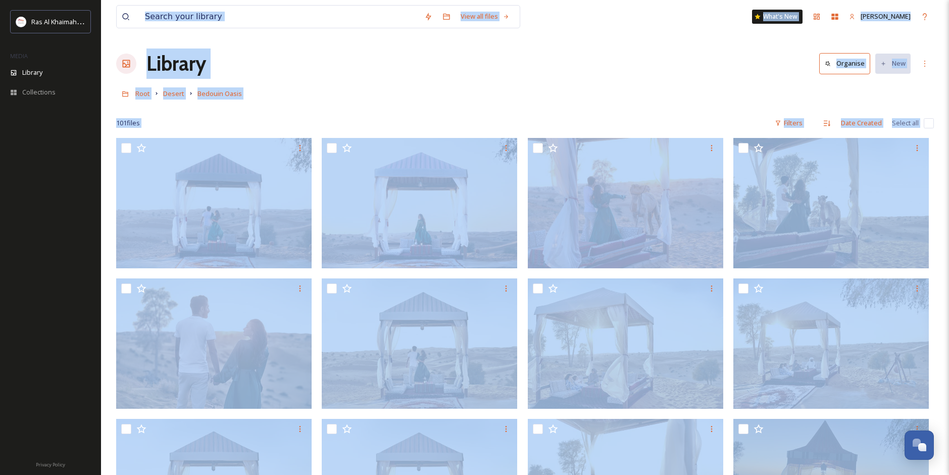
click at [537, 113] on div at bounding box center [525, 108] width 818 height 10
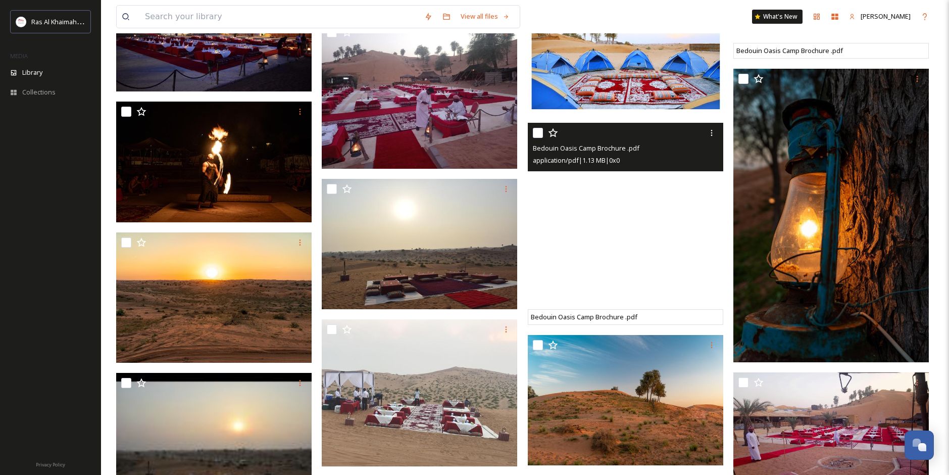
scroll to position [2626, 0]
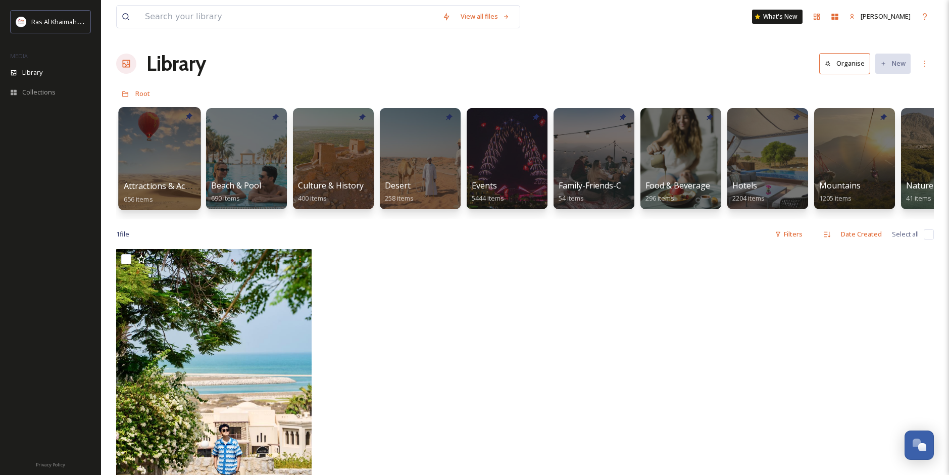
click at [180, 158] on div at bounding box center [159, 158] width 82 height 103
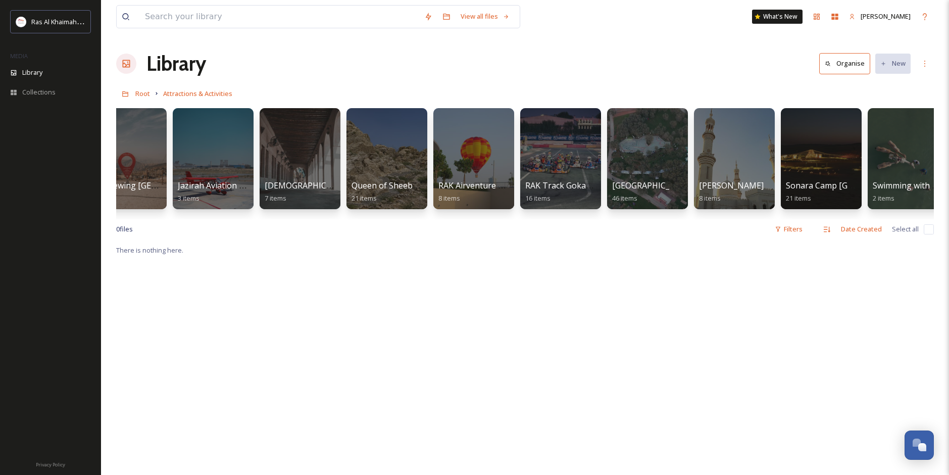
scroll to position [0, 1093]
